Goal: Obtain resource: Obtain resource

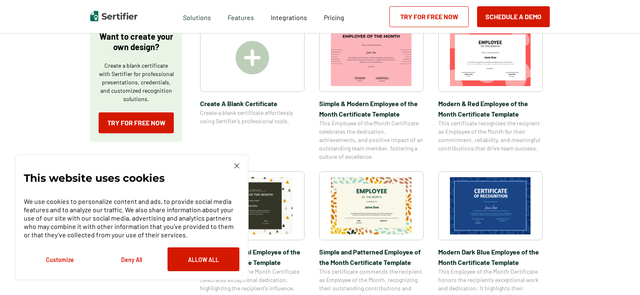
scroll to position [207, 0]
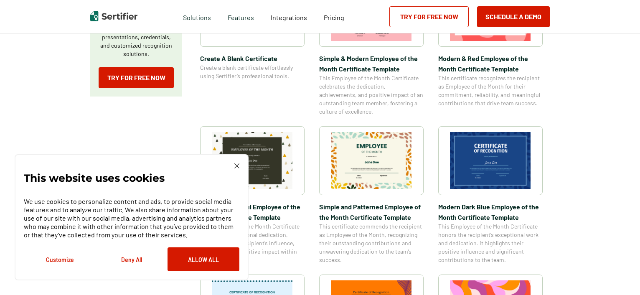
click at [236, 165] on img at bounding box center [236, 165] width 5 height 5
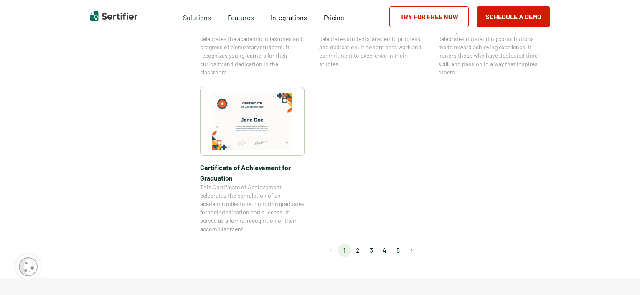
scroll to position [709, 0]
click at [364, 249] on li "2" at bounding box center [357, 249] width 13 height 13
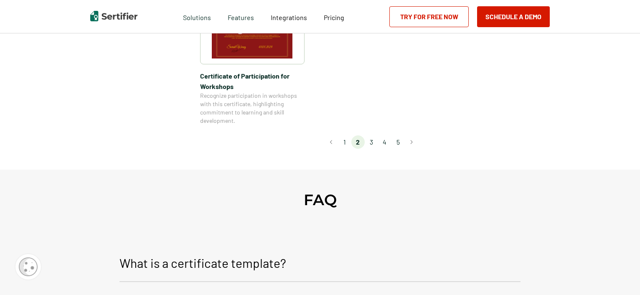
scroll to position [830, 0]
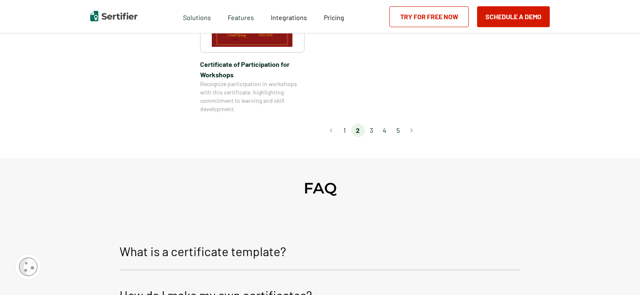
click at [372, 124] on li "3" at bounding box center [371, 130] width 13 height 13
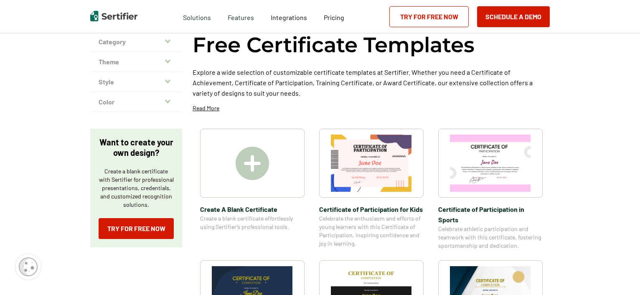
scroll to position [16, 0]
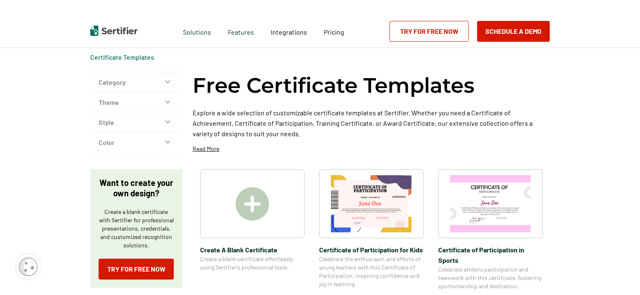
click at [169, 83] on icon "button" at bounding box center [167, 82] width 5 height 7
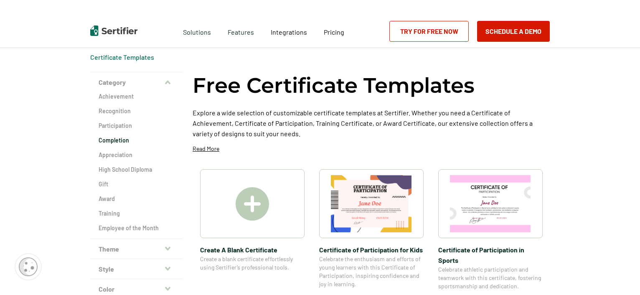
click at [124, 138] on h2 "Completion" at bounding box center [136, 140] width 75 height 8
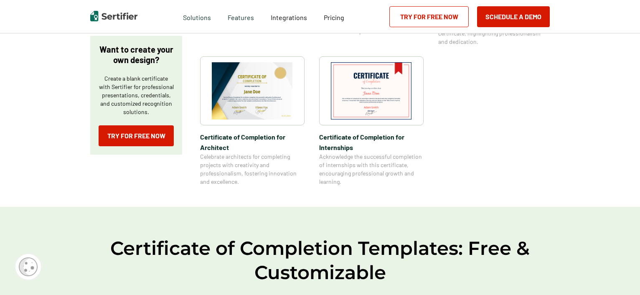
scroll to position [301, 0]
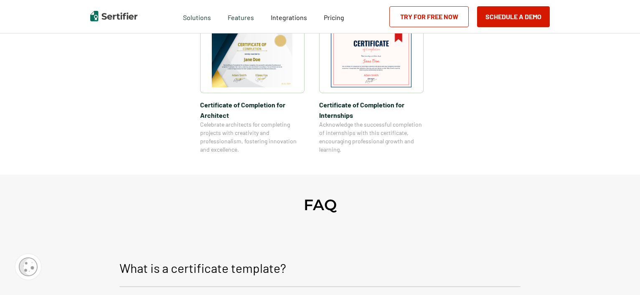
scroll to position [16, 0]
